Goal: Information Seeking & Learning: Learn about a topic

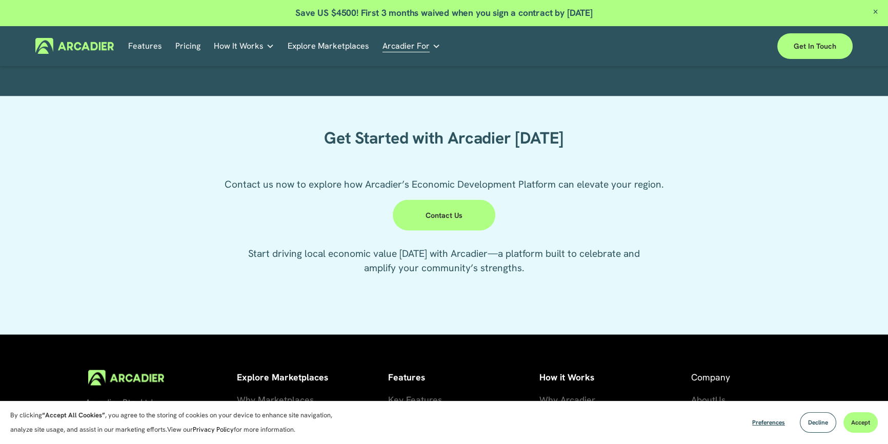
scroll to position [2558, 0]
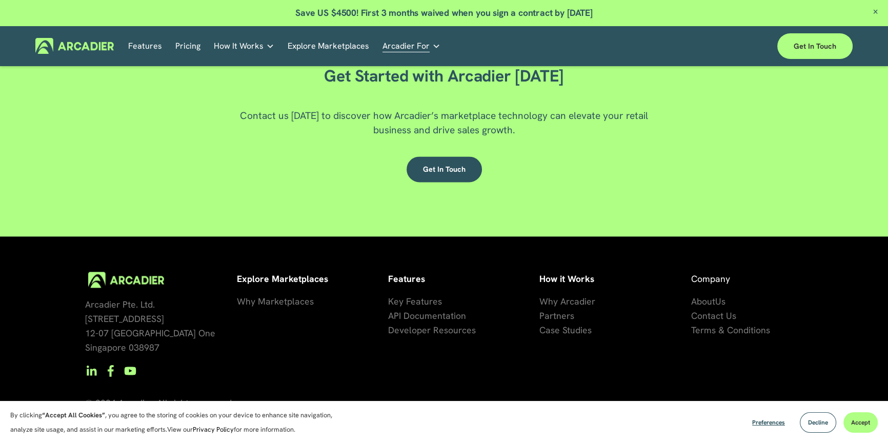
scroll to position [1825, 0]
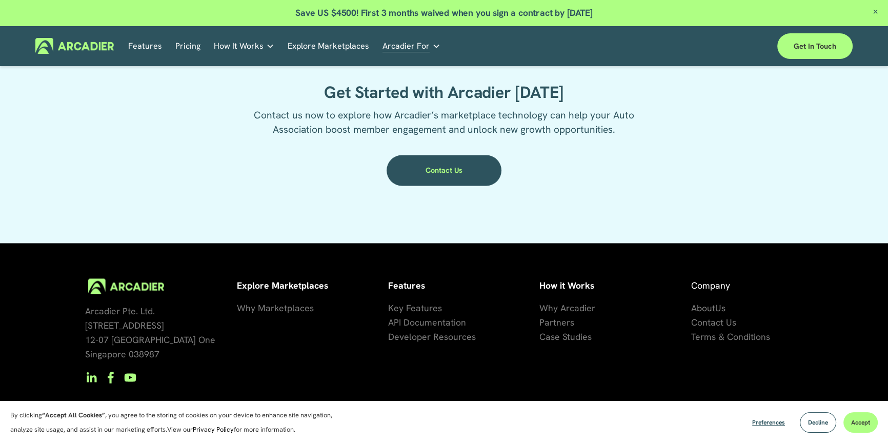
scroll to position [1958, 0]
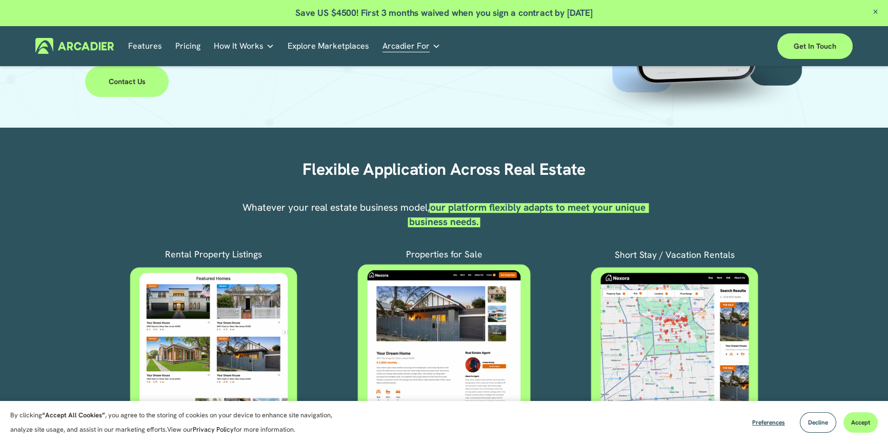
scroll to position [88, 0]
